Goal: Obtain resource: Obtain resource

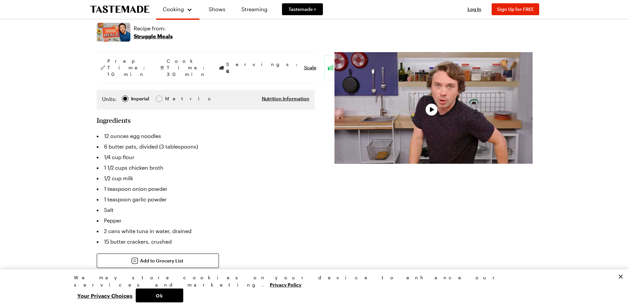
scroll to position [99, 0]
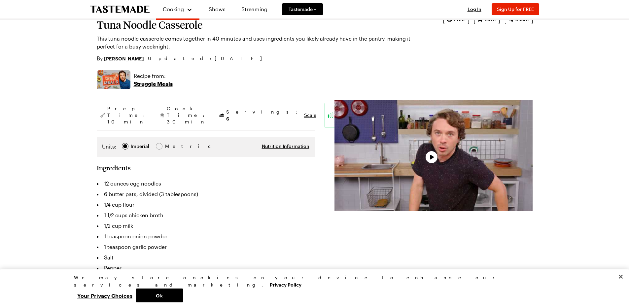
scroll to position [66, 0]
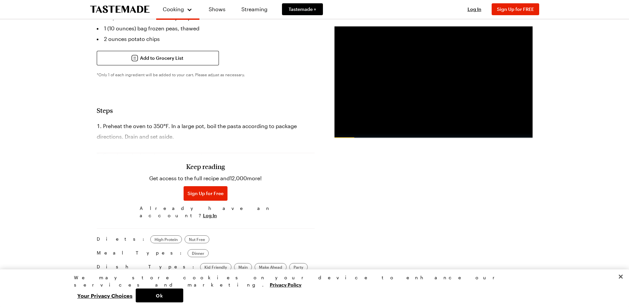
scroll to position [264, 0]
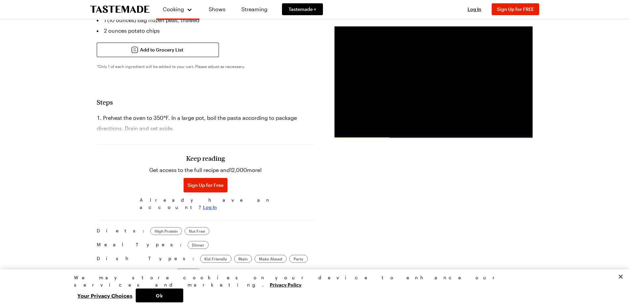
click at [217, 204] on span "Log In" at bounding box center [210, 207] width 14 height 7
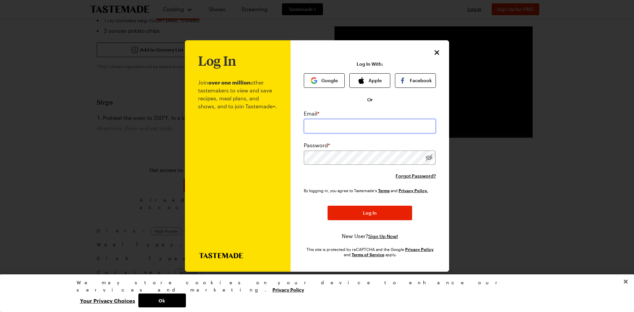
click at [323, 128] on input "email" at bounding box center [370, 126] width 132 height 15
type input "[EMAIL_ADDRESS][DOMAIN_NAME]"
click at [327, 206] on button "Log In" at bounding box center [369, 213] width 84 height 15
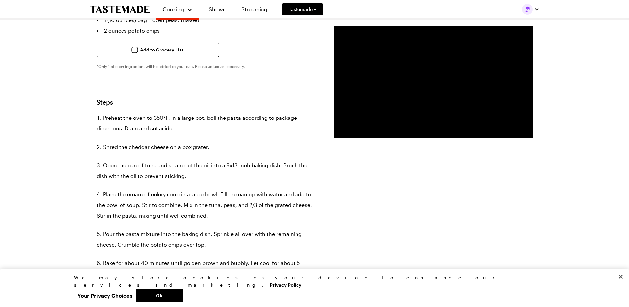
type textarea "x"
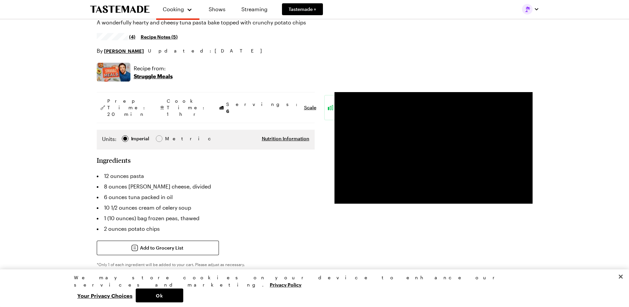
scroll to position [0, 0]
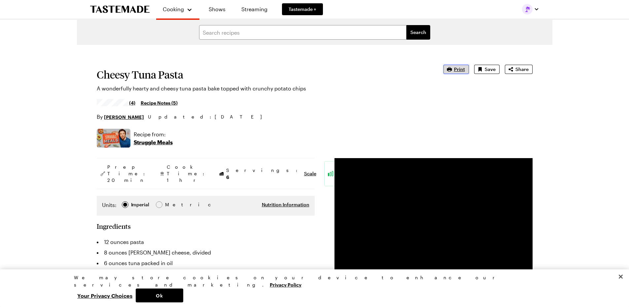
click at [456, 70] on span "Print" at bounding box center [459, 69] width 11 height 7
